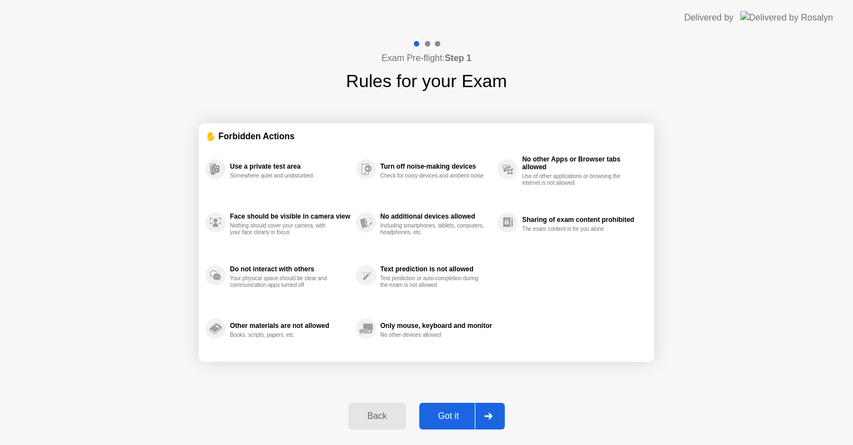
click at [487, 418] on icon at bounding box center [488, 416] width 8 height 7
select select "Available cameras"
select select "Available speakers"
select select "Available microphones"
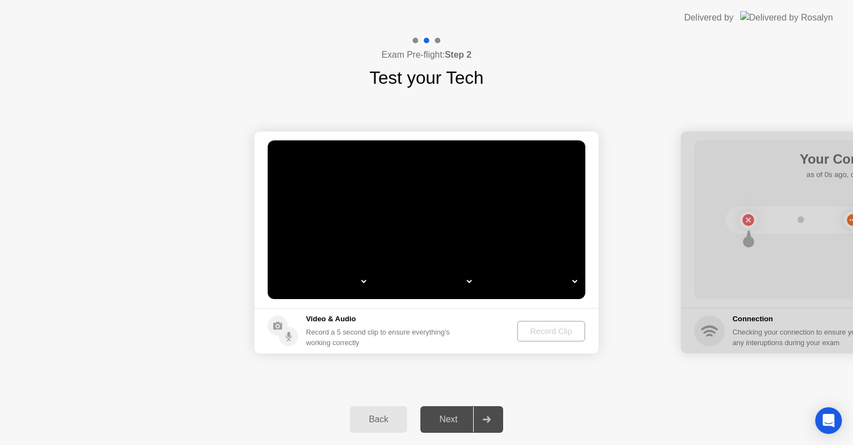
select select "*"
select select "**********"
select select "*******"
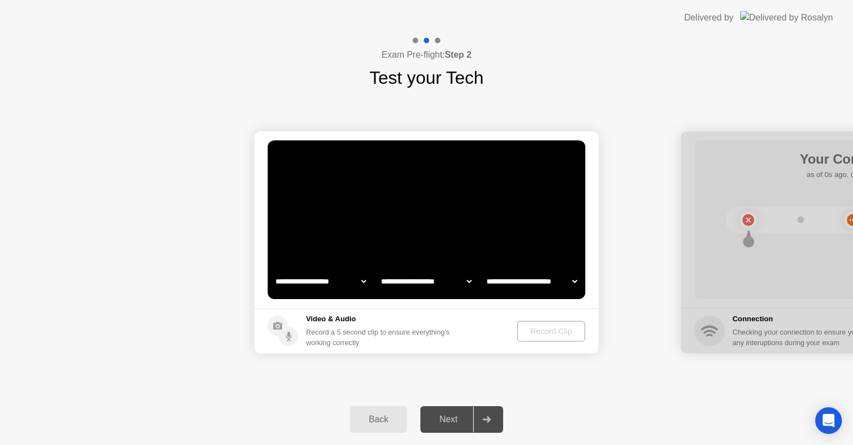
select select "*******"
click at [489, 421] on icon at bounding box center [486, 419] width 8 height 7
click at [489, 419] on icon at bounding box center [486, 419] width 8 height 7
click at [548, 333] on div "Record Clip" at bounding box center [551, 331] width 59 height 9
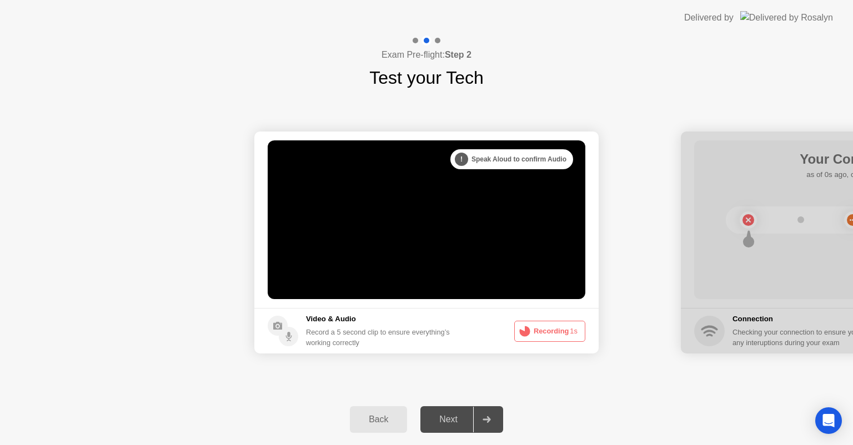
click at [548, 333] on button "Recording 1s" at bounding box center [549, 331] width 71 height 21
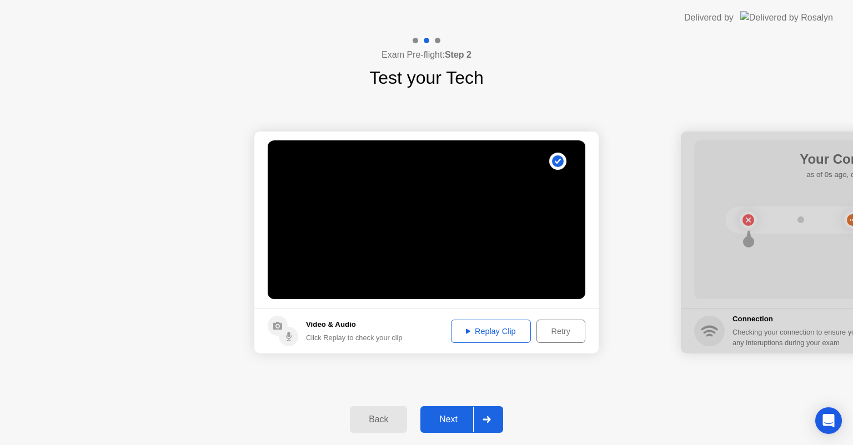
click at [455, 420] on div "Next" at bounding box center [448, 420] width 49 height 10
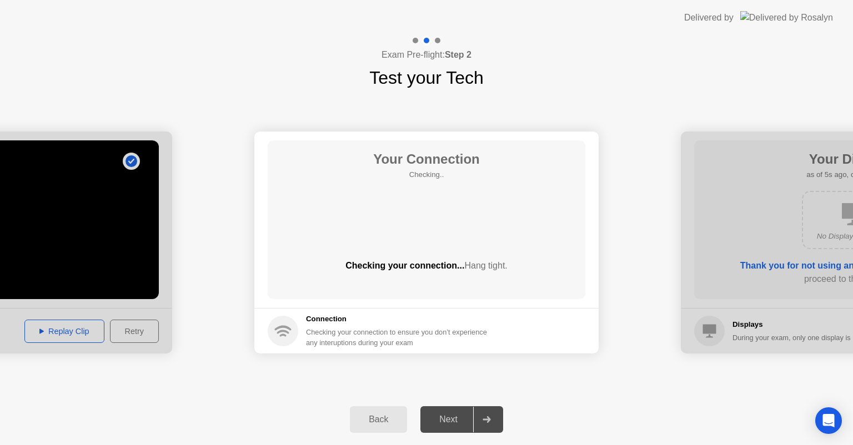
click at [491, 419] on icon at bounding box center [486, 419] width 8 height 7
click at [456, 421] on div "Next" at bounding box center [448, 420] width 49 height 10
click at [491, 420] on div at bounding box center [486, 420] width 27 height 26
click at [437, 419] on div "Next" at bounding box center [448, 420] width 49 height 10
click at [494, 409] on div at bounding box center [486, 420] width 27 height 26
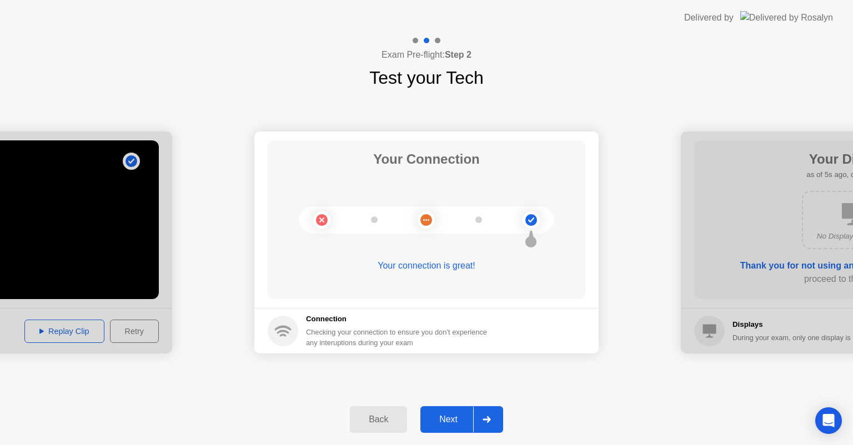
click at [496, 433] on div "Back Next" at bounding box center [426, 419] width 853 height 51
click at [493, 426] on div at bounding box center [486, 420] width 27 height 26
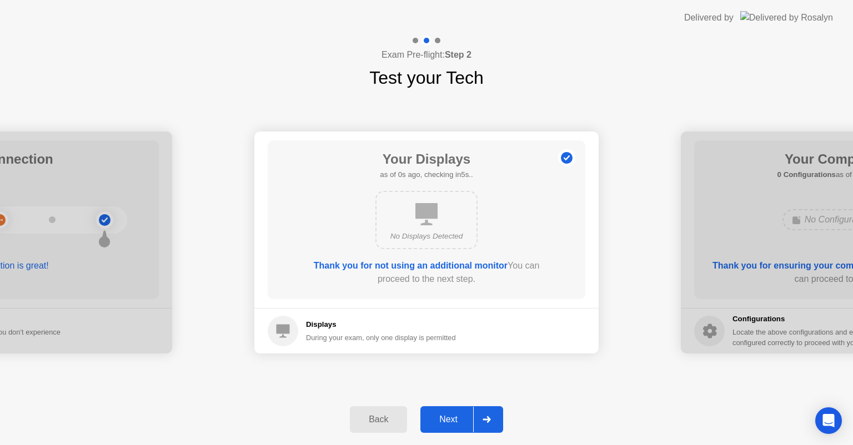
click at [487, 418] on icon at bounding box center [486, 419] width 8 height 7
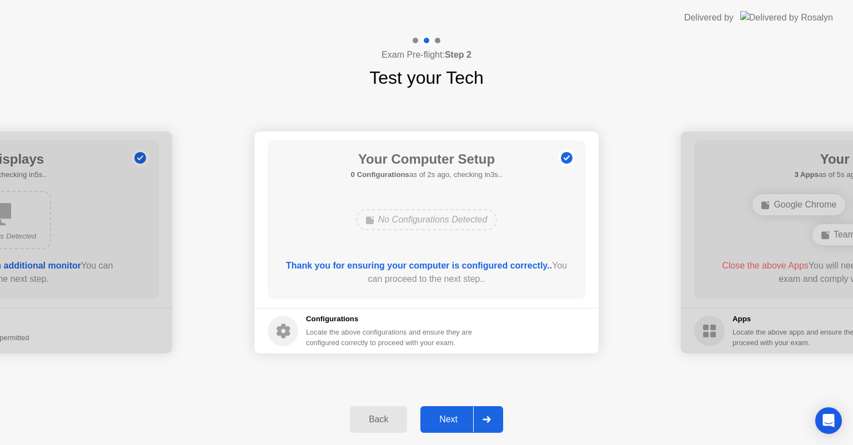
click at [487, 418] on icon at bounding box center [486, 419] width 8 height 7
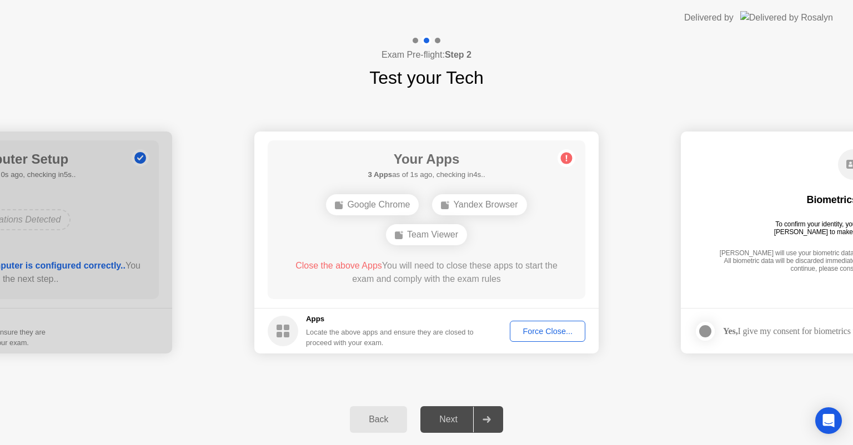
click at [547, 332] on div "Force Close..." at bounding box center [548, 331] width 68 height 9
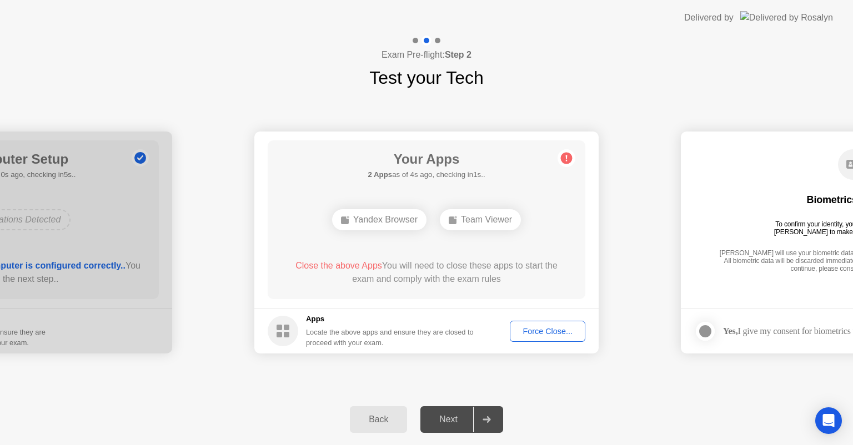
click at [542, 327] on div "Force Close..." at bounding box center [548, 331] width 68 height 9
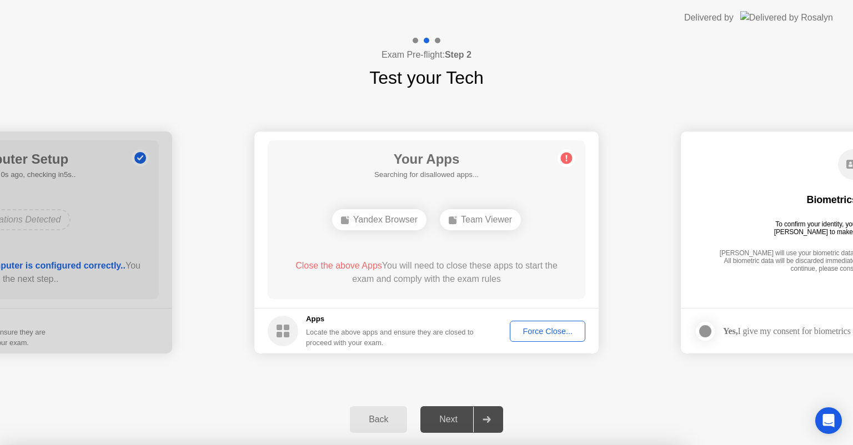
drag, startPoint x: 479, startPoint y: 66, endPoint x: 545, endPoint y: 62, distance: 66.7
click at [480, 445] on div at bounding box center [426, 445] width 853 height 0
click at [577, 445] on div at bounding box center [426, 445] width 853 height 0
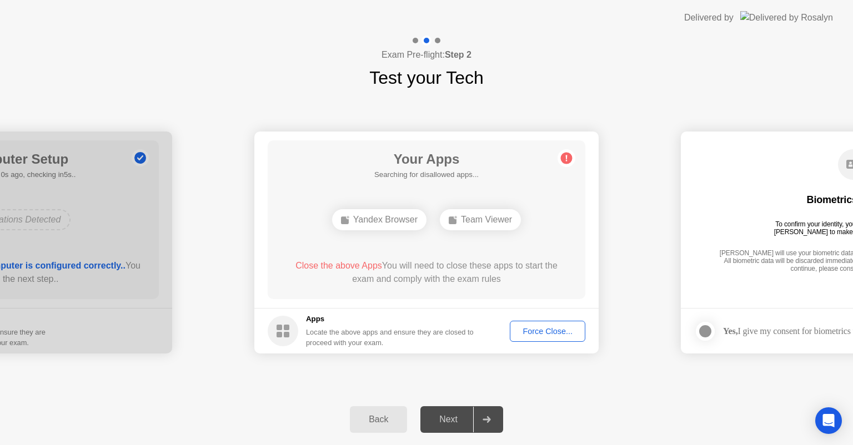
click at [459, 220] on div "Team Viewer" at bounding box center [480, 219] width 81 height 21
drag, startPoint x: 400, startPoint y: 218, endPoint x: 379, endPoint y: 235, distance: 26.9
click at [398, 222] on div "Yandex Browser" at bounding box center [379, 219] width 94 height 21
click at [355, 266] on span "Close the above Apps" at bounding box center [338, 265] width 87 height 9
click at [383, 222] on div "Yandex Browser" at bounding box center [379, 219] width 94 height 21
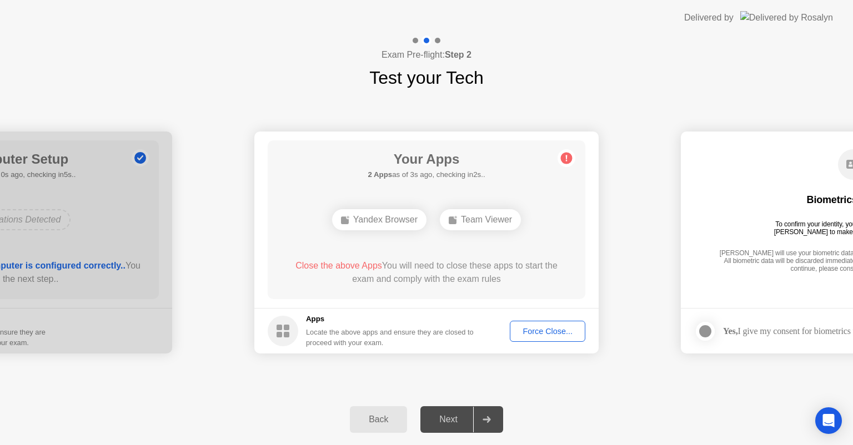
click at [383, 223] on div "Yandex Browser" at bounding box center [379, 219] width 94 height 21
click at [385, 224] on div "Yandex Browser" at bounding box center [379, 219] width 94 height 21
click at [378, 232] on div "Yandex Browser Team Viewer" at bounding box center [426, 220] width 254 height 30
click at [329, 325] on div "Apps Locate the above apps and ensure they are closed to proceed with your exam." at bounding box center [390, 331] width 168 height 34
drag, startPoint x: 295, startPoint y: 325, endPoint x: 285, endPoint y: 328, distance: 10.8
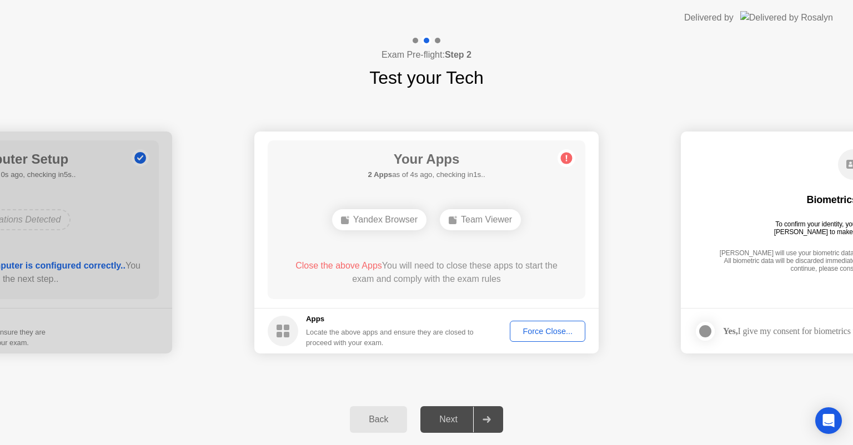
click at [286, 327] on icon at bounding box center [283, 331] width 31 height 31
click at [284, 328] on rect at bounding box center [287, 328] width 6 height 6
click at [284, 329] on rect at bounding box center [287, 328] width 6 height 6
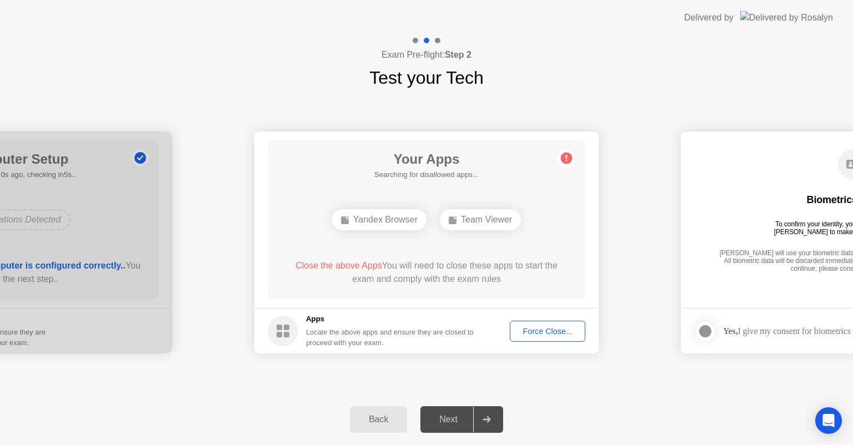
click at [284, 329] on rect at bounding box center [287, 328] width 6 height 6
drag, startPoint x: 284, startPoint y: 329, endPoint x: 349, endPoint y: 361, distance: 72.3
drag, startPoint x: 359, startPoint y: 346, endPoint x: 365, endPoint y: 342, distance: 7.6
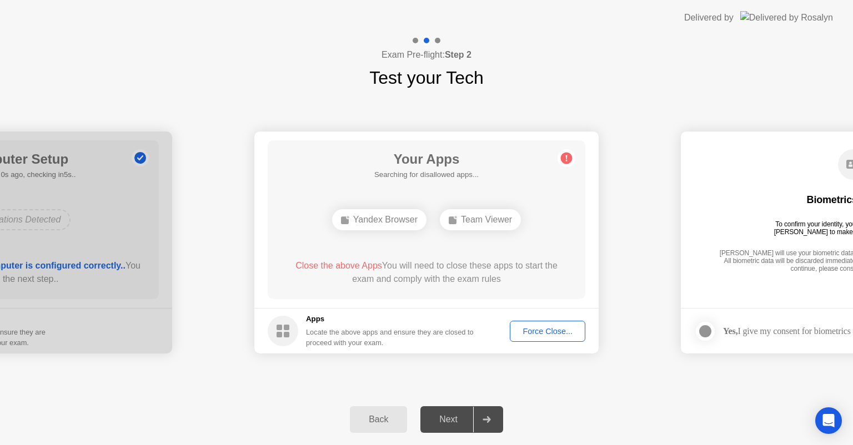
click at [360, 345] on div "Locate the above apps and ensure they are closed to proceed with your exam." at bounding box center [390, 337] width 168 height 21
click at [365, 342] on div "Locate the above apps and ensure they are closed to proceed with your exam." at bounding box center [390, 337] width 168 height 21
click at [366, 341] on div "Locate the above apps and ensure they are closed to proceed with your exam." at bounding box center [390, 337] width 168 height 21
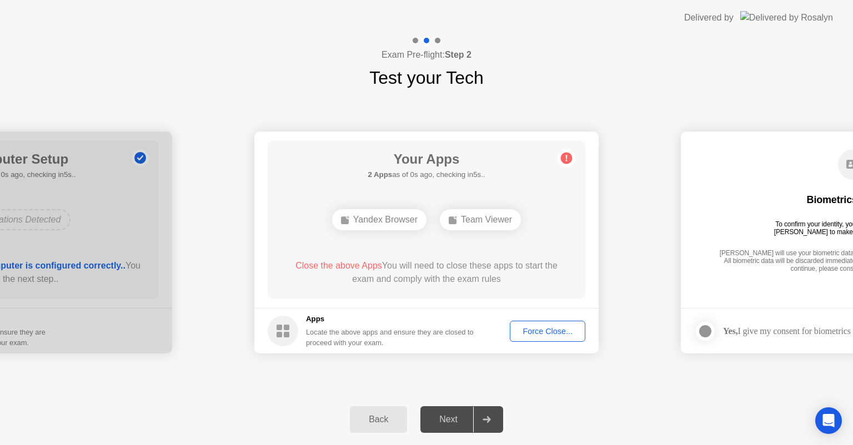
click at [366, 341] on div "Locate the above apps and ensure they are closed to proceed with your exam." at bounding box center [390, 337] width 168 height 21
drag, startPoint x: 367, startPoint y: 342, endPoint x: 505, endPoint y: 309, distance: 142.2
click at [374, 340] on div "Locate the above apps and ensure they are closed to proceed with your exam." at bounding box center [390, 337] width 168 height 21
click at [477, 223] on div "Team Viewer" at bounding box center [480, 219] width 81 height 21
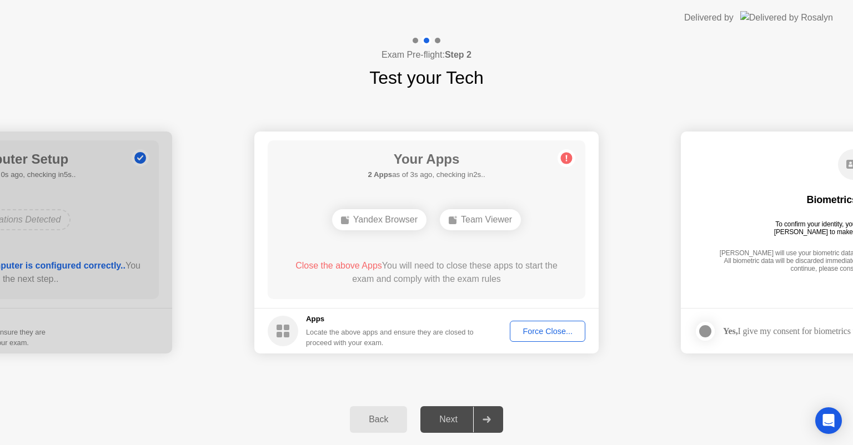
click at [477, 224] on div "Team Viewer" at bounding box center [480, 219] width 81 height 21
click at [460, 419] on div "Next" at bounding box center [448, 420] width 49 height 10
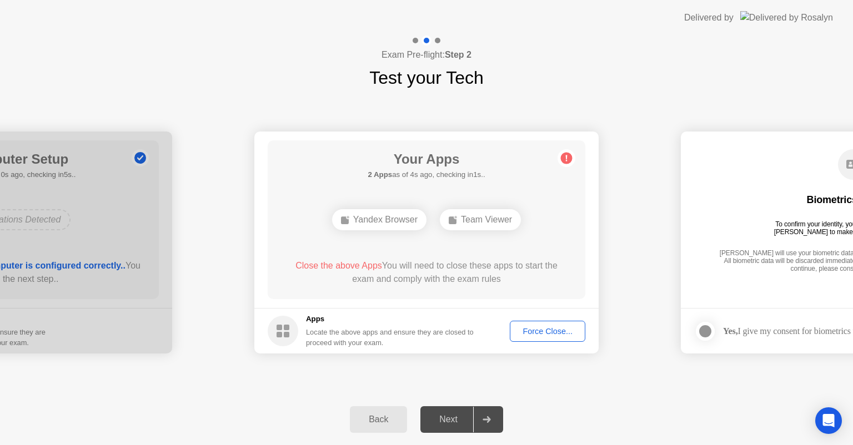
click at [485, 421] on icon at bounding box center [486, 419] width 8 height 7
drag, startPoint x: 485, startPoint y: 421, endPoint x: 572, endPoint y: 325, distance: 130.5
click at [484, 420] on icon at bounding box center [486, 419] width 8 height 7
click at [565, 327] on div "Force Close..." at bounding box center [548, 331] width 68 height 9
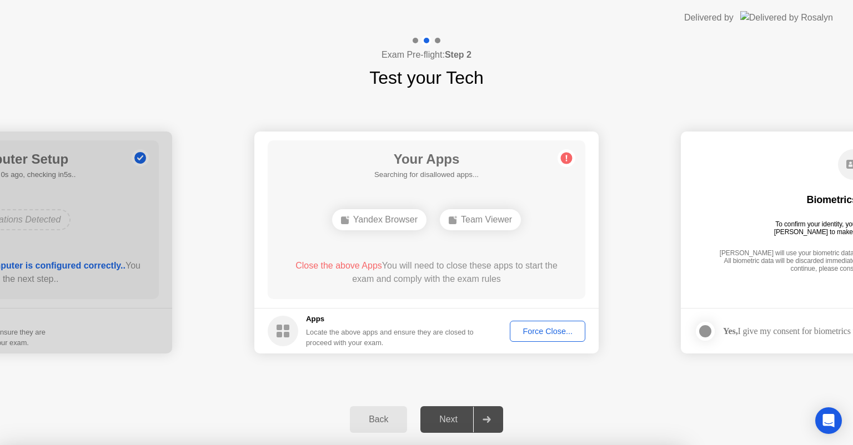
click at [418, 445] on div at bounding box center [426, 445] width 853 height 0
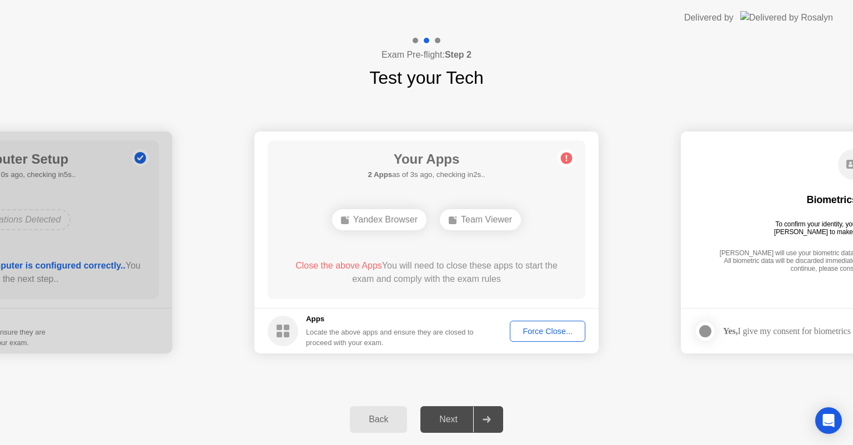
drag, startPoint x: 286, startPoint y: 266, endPoint x: 462, endPoint y: 257, distance: 176.3
click at [460, 257] on div "Your Apps 2 Apps as of 3s ago, checking in2s.. Yandex Browser Team Viewer Close…" at bounding box center [427, 219] width 318 height 159
drag, startPoint x: 509, startPoint y: 283, endPoint x: 339, endPoint y: 271, distance: 170.3
click at [370, 287] on div "Close the above Apps You will need to close these apps to start the exam and co…" at bounding box center [427, 274] width 286 height 31
drag, startPoint x: 339, startPoint y: 271, endPoint x: 399, endPoint y: 274, distance: 59.4
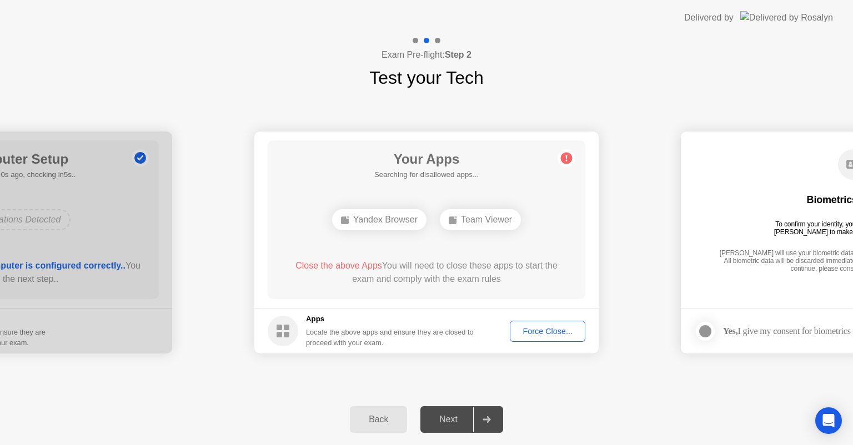
click at [399, 274] on div "Close the above Apps You will need to close these apps to start the exam and co…" at bounding box center [427, 272] width 286 height 27
click at [543, 329] on div "Force Close..." at bounding box center [548, 331] width 68 height 9
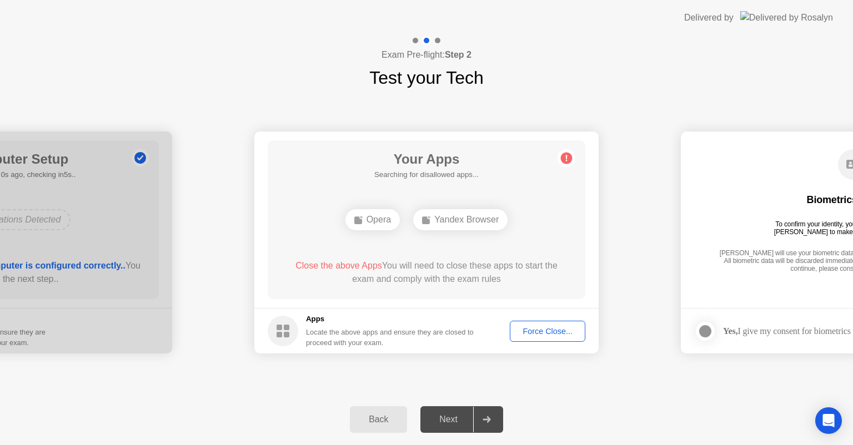
click at [446, 418] on div "Next" at bounding box center [448, 420] width 49 height 10
click at [489, 419] on icon at bounding box center [486, 419] width 8 height 7
click at [489, 418] on icon at bounding box center [486, 419] width 8 height 7
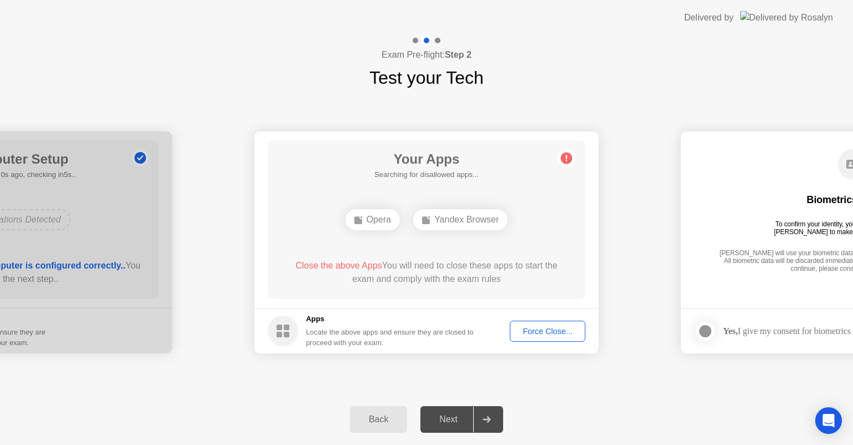
click at [489, 418] on icon at bounding box center [486, 419] width 8 height 7
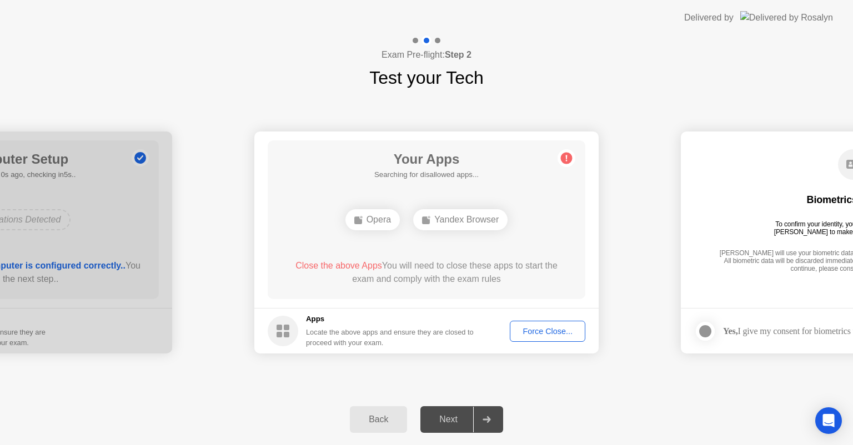
drag, startPoint x: 489, startPoint y: 418, endPoint x: 497, endPoint y: 411, distance: 11.4
click at [489, 419] on icon at bounding box center [486, 419] width 8 height 7
click at [562, 330] on div "Force Close..." at bounding box center [548, 331] width 68 height 9
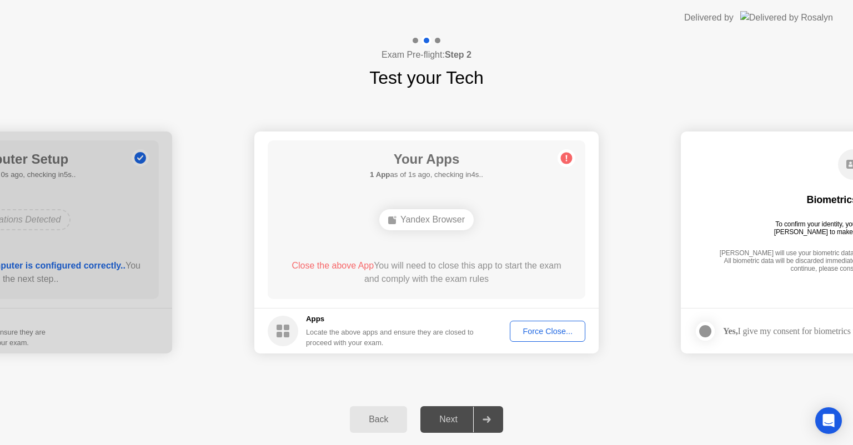
click at [556, 331] on div "Force Close..." at bounding box center [548, 331] width 68 height 9
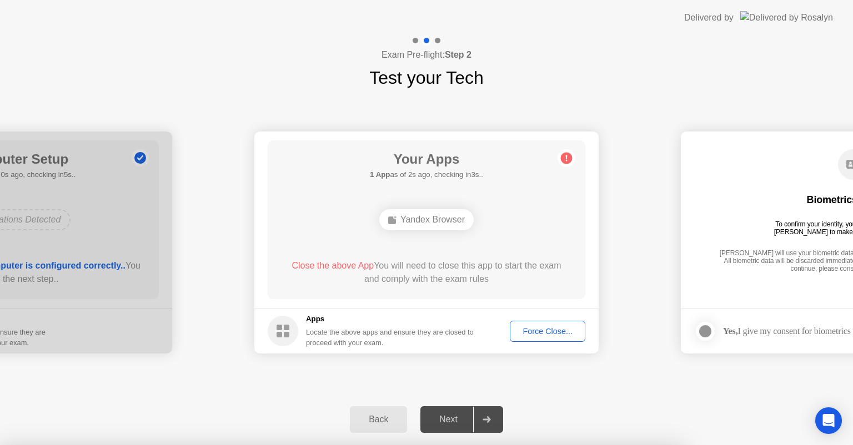
click at [560, 445] on div at bounding box center [426, 445] width 853 height 0
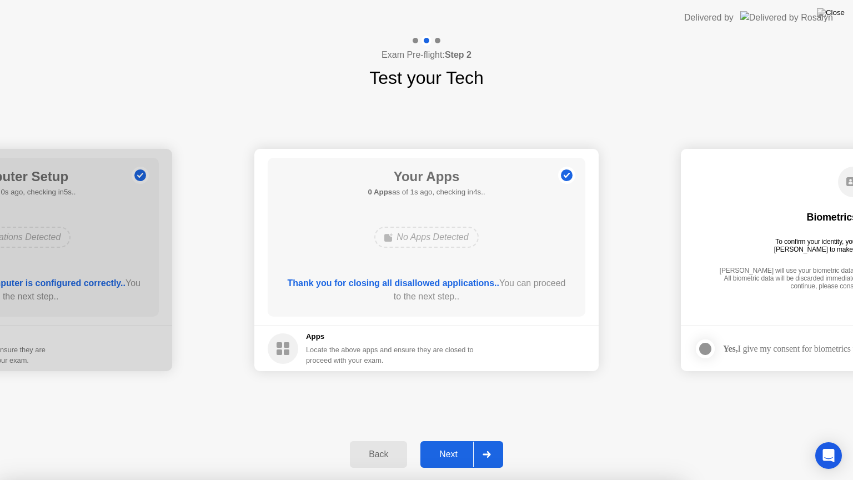
click at [376, 296] on div "Thank you for closing all disallowed applications.. You can proceed to the next…" at bounding box center [427, 289] width 286 height 27
click at [489, 445] on icon at bounding box center [486, 454] width 8 height 7
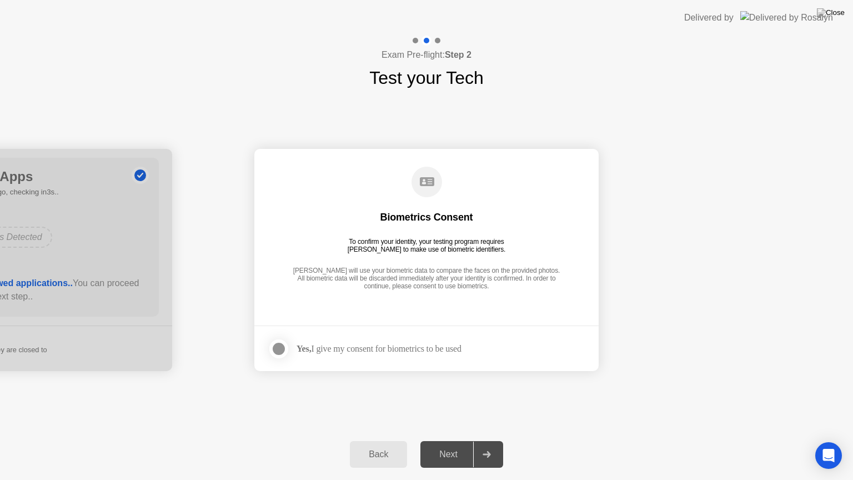
click at [463, 445] on div "Next" at bounding box center [448, 454] width 49 height 10
click at [494, 445] on div at bounding box center [486, 454] width 27 height 26
click at [486, 445] on icon at bounding box center [486, 454] width 8 height 7
click at [482, 445] on div at bounding box center [486, 454] width 27 height 26
click at [339, 347] on div "Yes, I give my consent for biometrics to be used" at bounding box center [378, 348] width 165 height 11
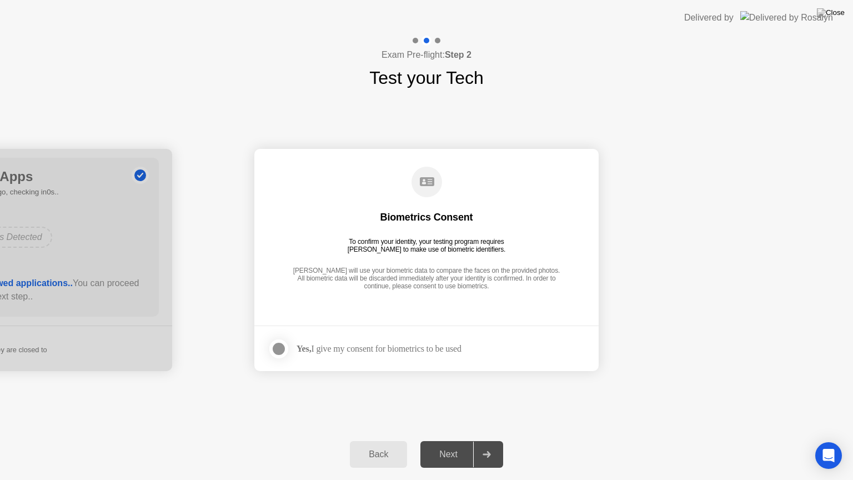
click at [279, 345] on div at bounding box center [278, 348] width 13 height 13
click at [467, 445] on div "Next" at bounding box center [448, 454] width 49 height 10
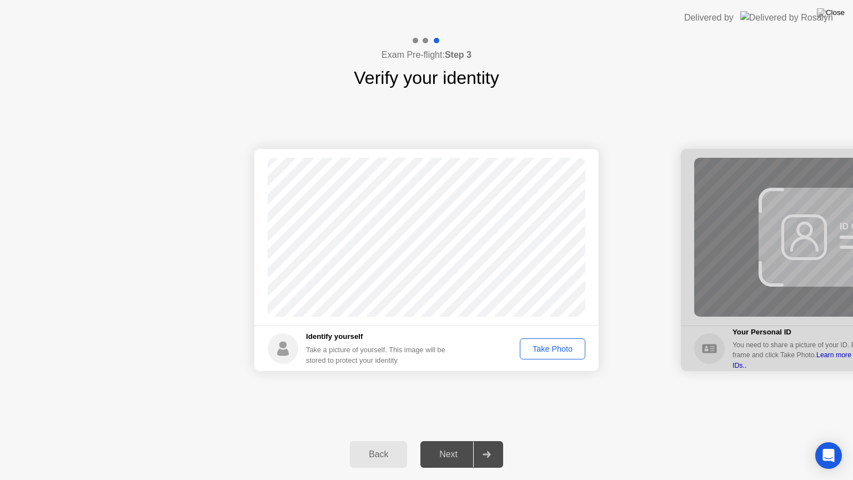
click at [557, 348] on div "Take Photo" at bounding box center [553, 348] width 58 height 9
click at [446, 445] on div "Next" at bounding box center [448, 454] width 49 height 10
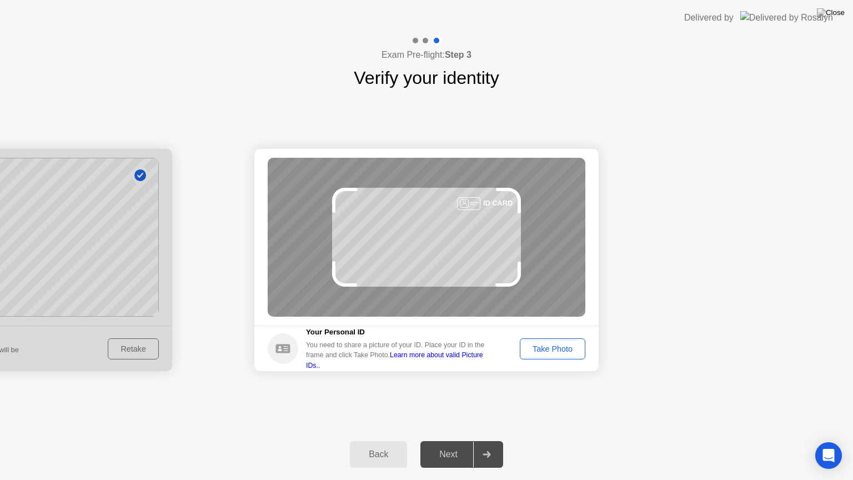
click at [554, 348] on div "Take Photo" at bounding box center [553, 348] width 58 height 9
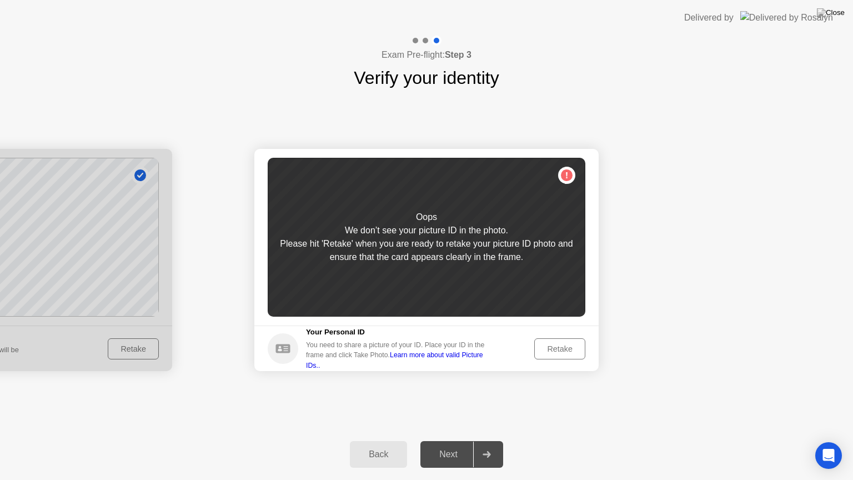
click at [554, 349] on div "Retake" at bounding box center [559, 348] width 43 height 9
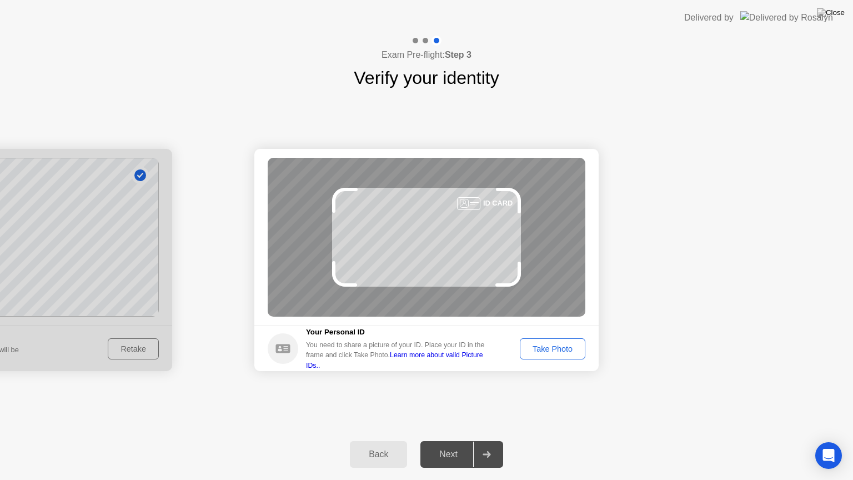
click at [564, 349] on div "Take Photo" at bounding box center [553, 348] width 58 height 9
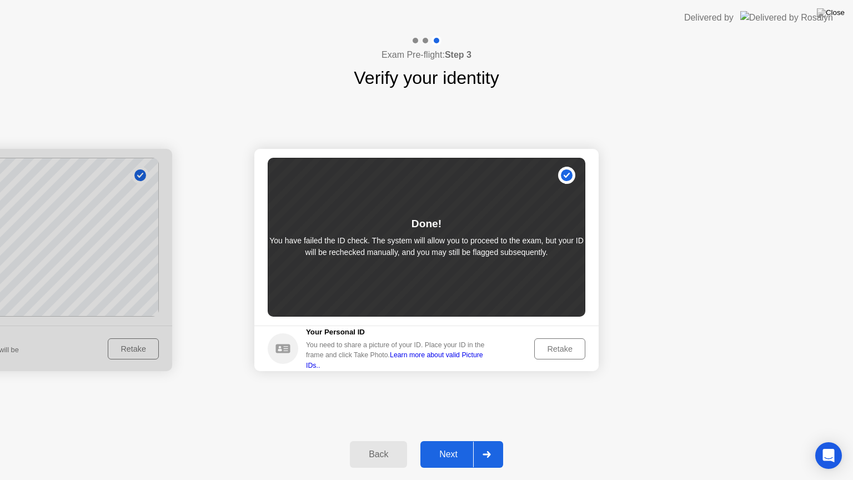
click at [571, 351] on div "Retake" at bounding box center [559, 348] width 43 height 9
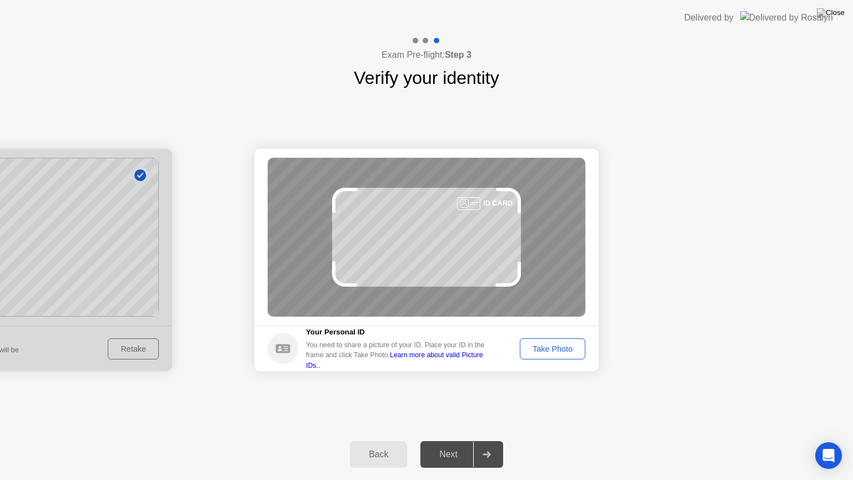
click at [569, 353] on div "Take Photo" at bounding box center [553, 348] width 58 height 9
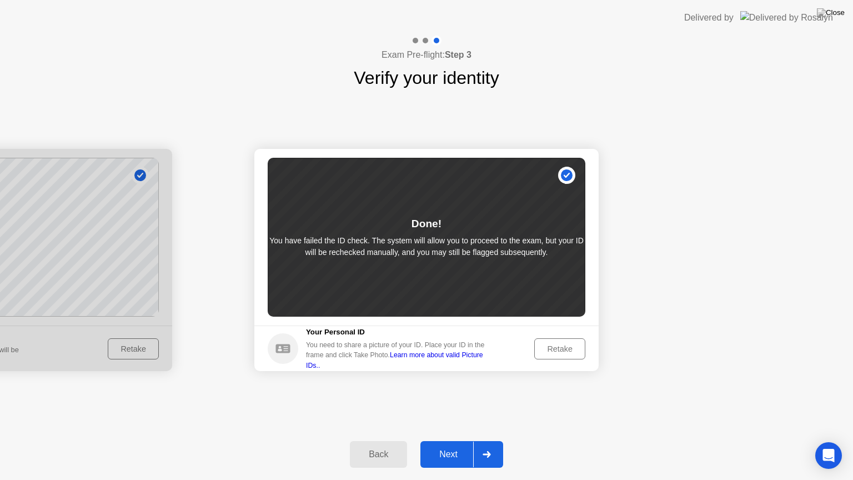
click at [482, 445] on div at bounding box center [486, 454] width 27 height 26
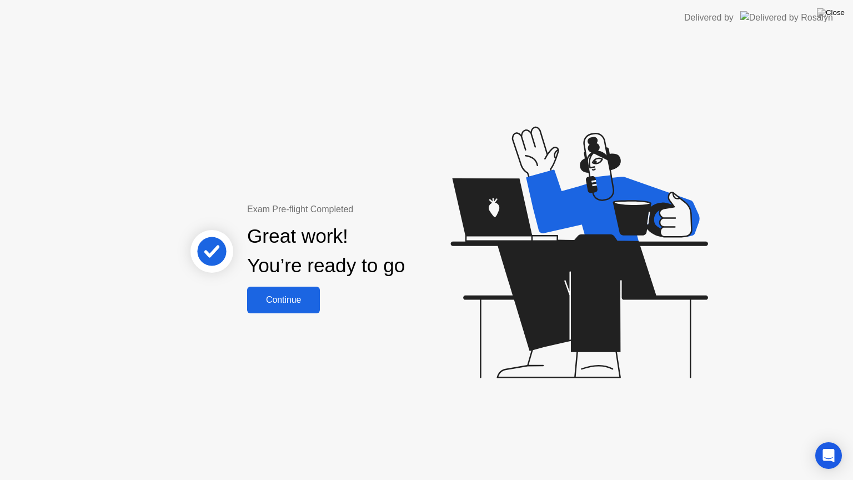
click at [305, 300] on div "Continue" at bounding box center [283, 300] width 66 height 10
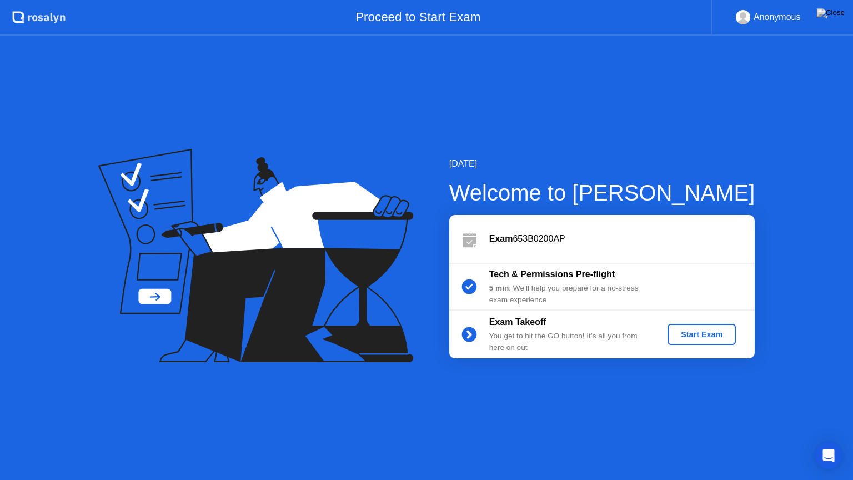
click at [702, 334] on div "Start Exam" at bounding box center [701, 334] width 59 height 9
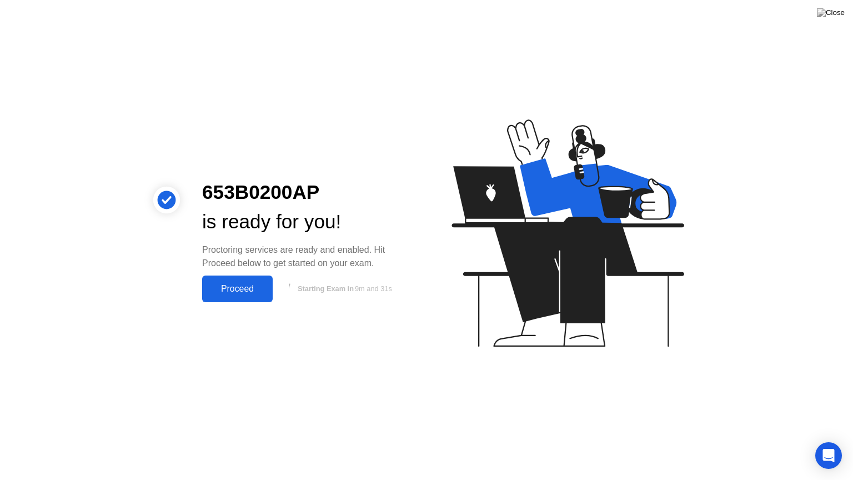
click at [252, 284] on div "Proceed" at bounding box center [237, 289] width 64 height 10
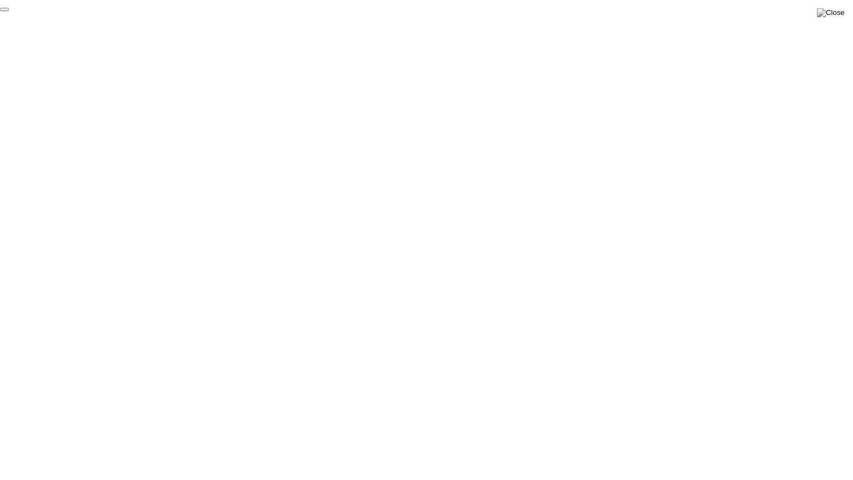
click div "End Proctoring Session"
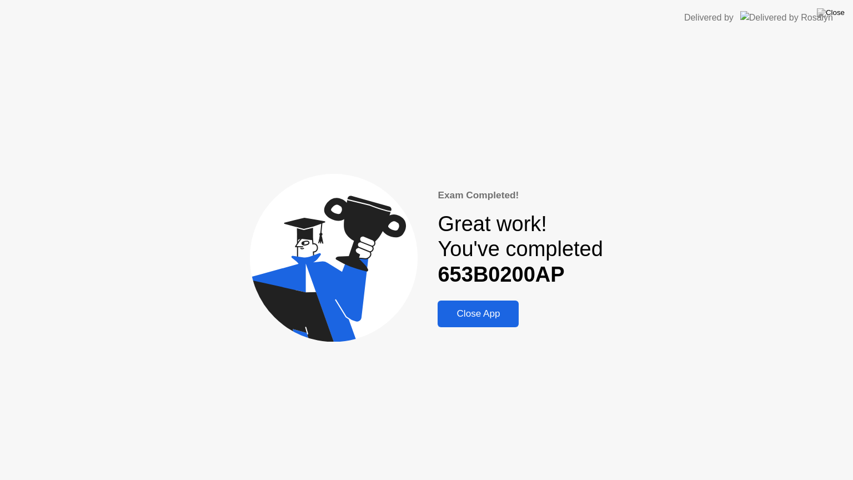
click at [482, 319] on div "Close App" at bounding box center [478, 313] width 74 height 11
